Goal: Navigation & Orientation: Go to known website

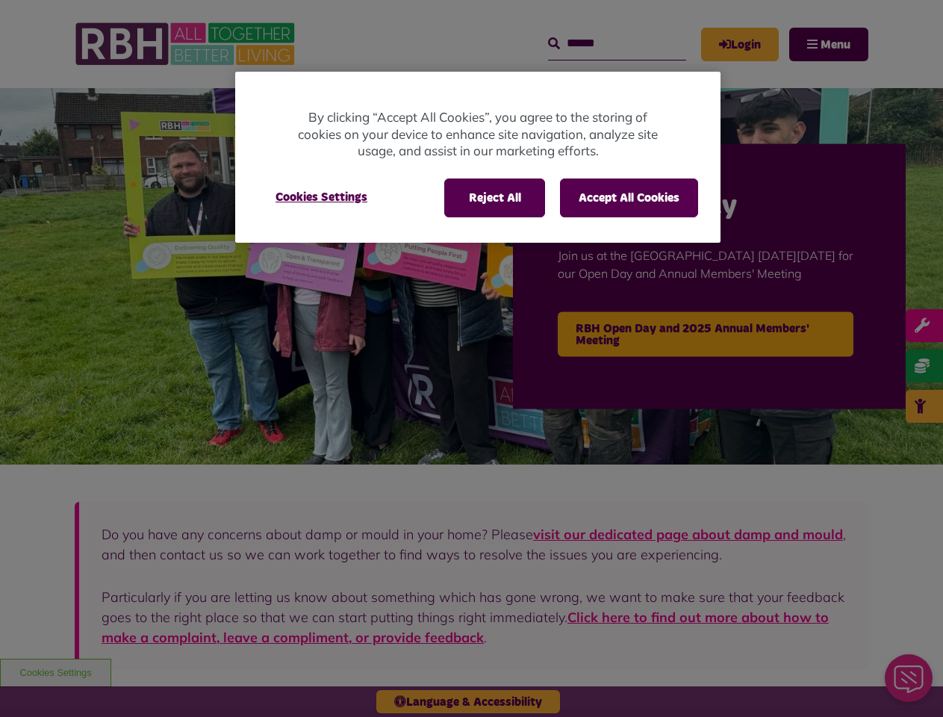
click at [471, 358] on div at bounding box center [471, 358] width 943 height 717
click at [494, 198] on button "Reject All" at bounding box center [494, 197] width 101 height 39
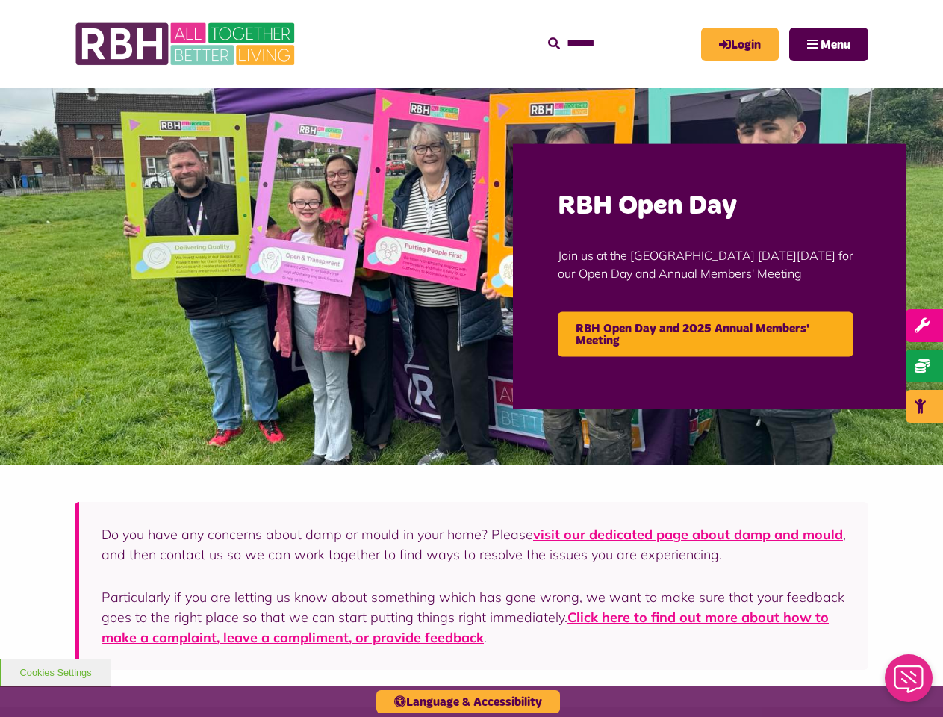
click at [629, 198] on button "Accept All Cookies" at bounding box center [629, 197] width 138 height 39
click at [321, 197] on img at bounding box center [471, 276] width 943 height 376
